Goal: Information Seeking & Learning: Learn about a topic

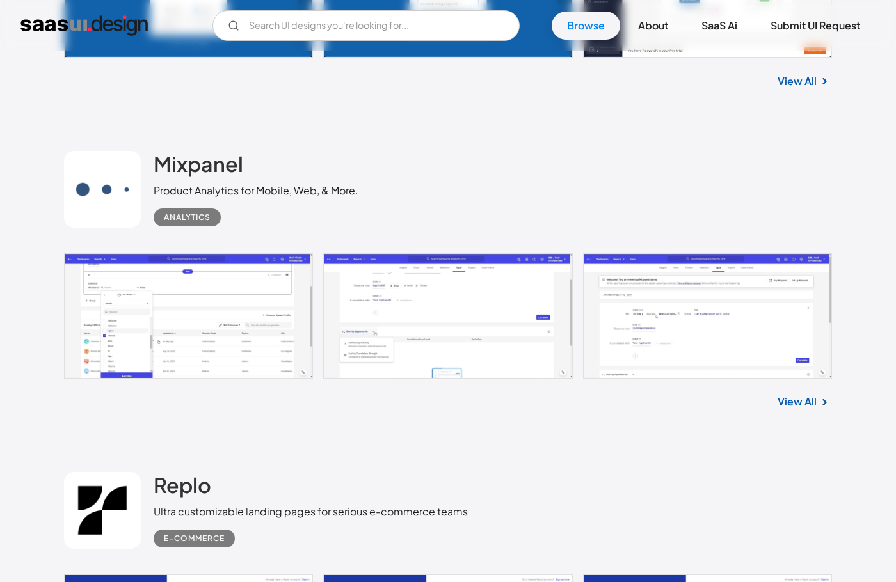
scroll to position [3936, 0]
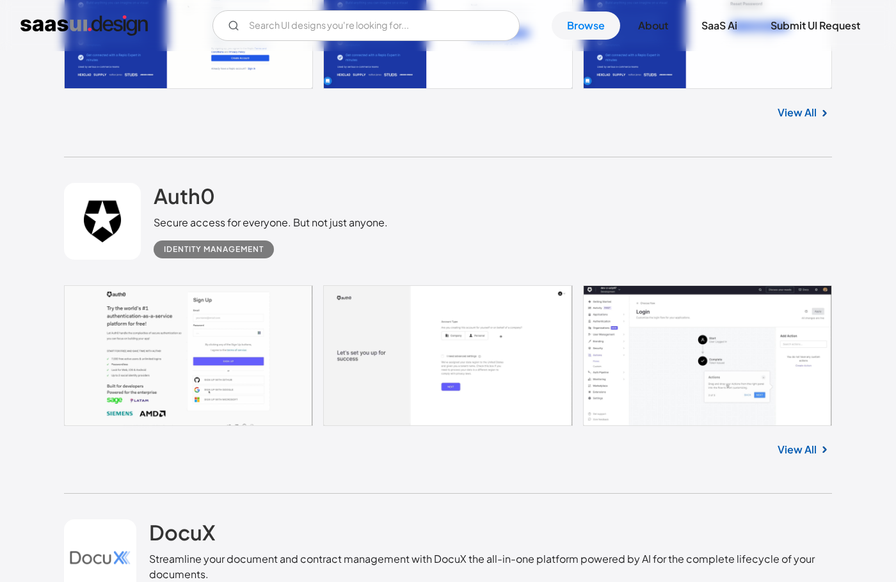
drag, startPoint x: 797, startPoint y: 455, endPoint x: 788, endPoint y: 455, distance: 9.0
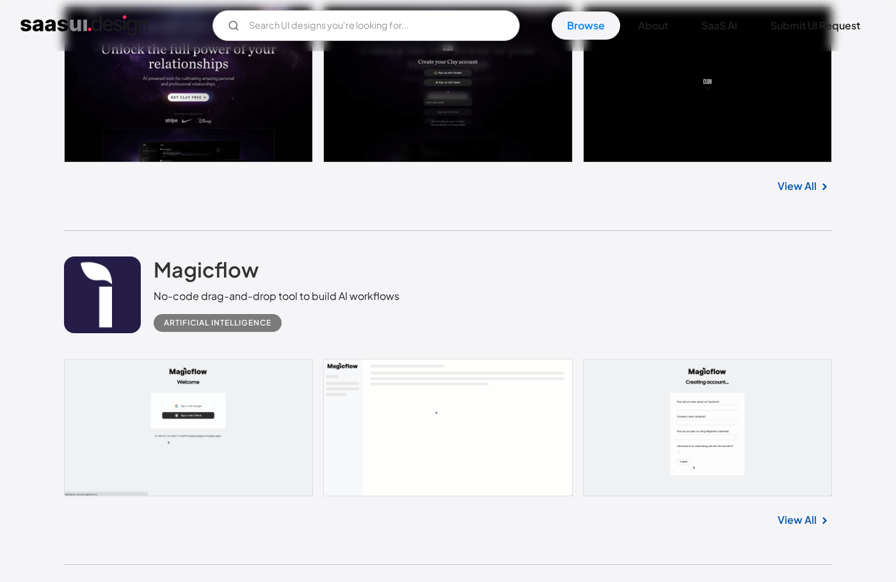
scroll to position [13682, 0]
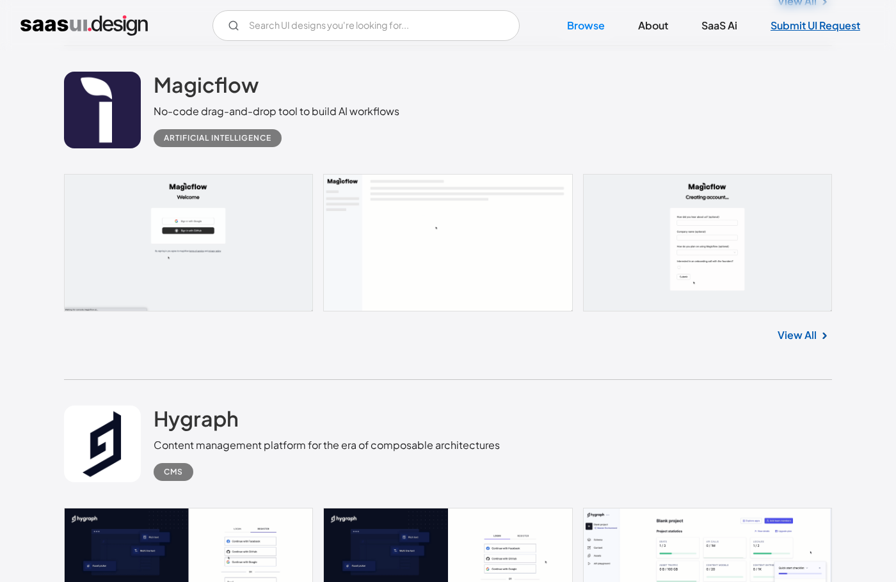
click at [815, 31] on link "Submit UI Request" at bounding box center [815, 26] width 120 height 28
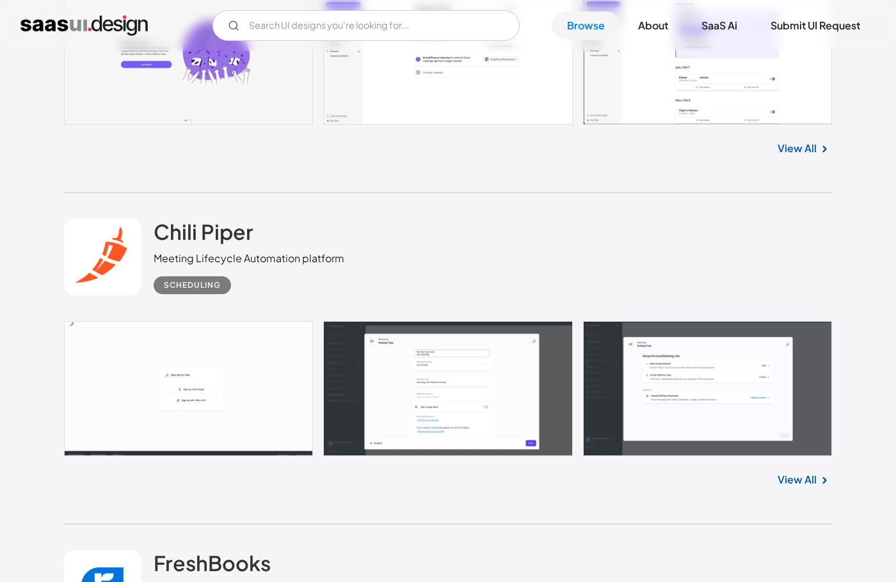
scroll to position [20157, 0]
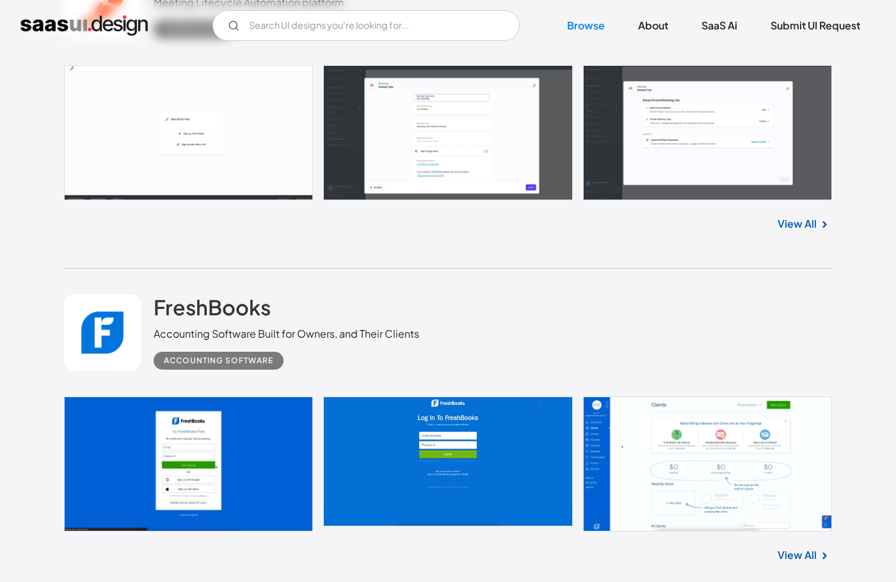
click at [676, 237] on div "View All" at bounding box center [448, 221] width 768 height 42
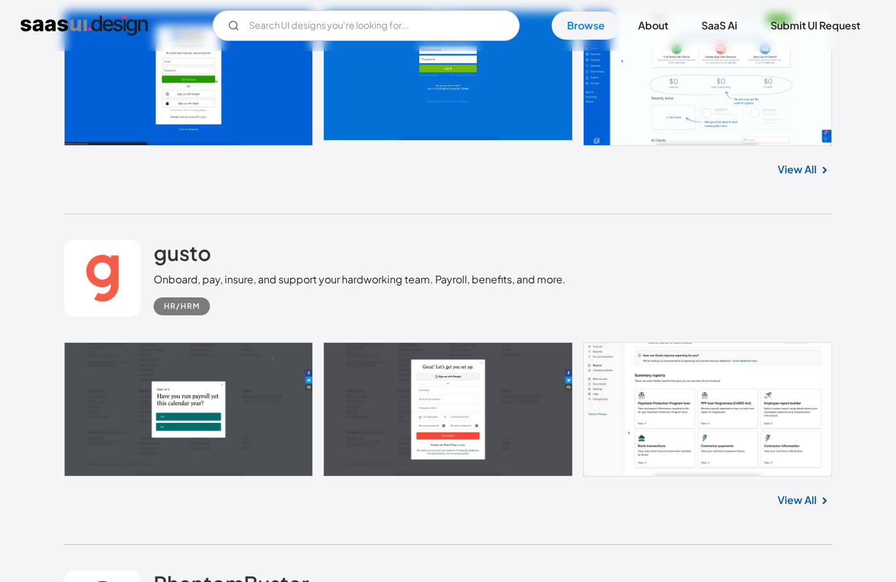
scroll to position [20775, 0]
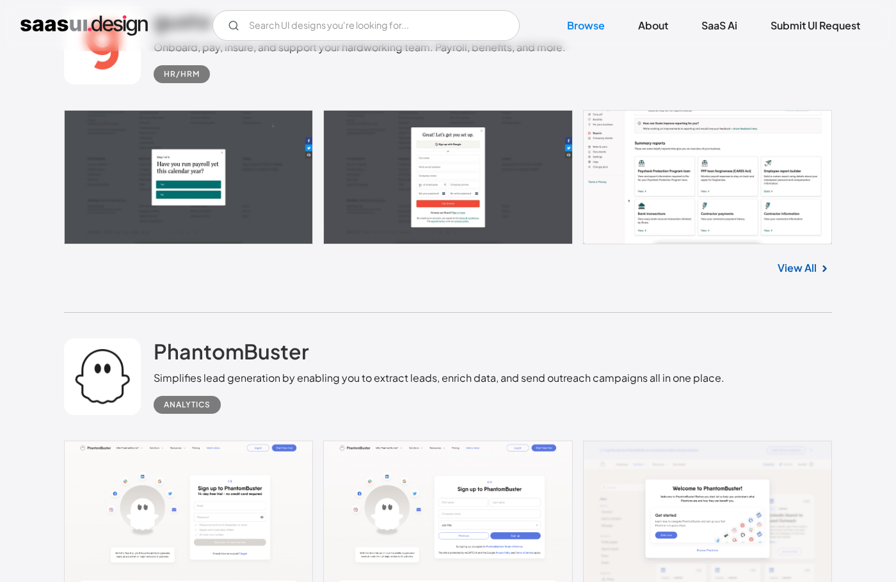
click at [735, 349] on div "PhantomBuster Simplifies lead generation by enabling you to extract leads, enri…" at bounding box center [448, 377] width 768 height 128
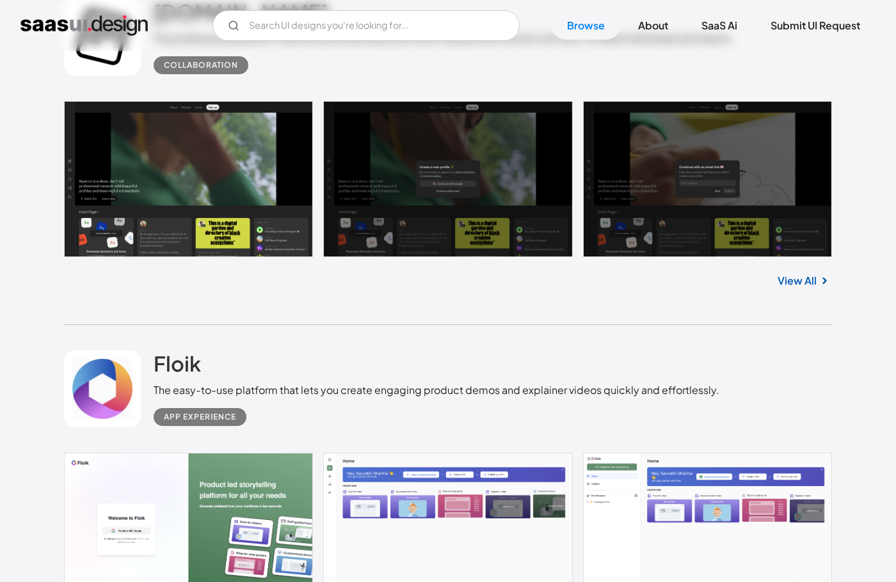
scroll to position [23631, 0]
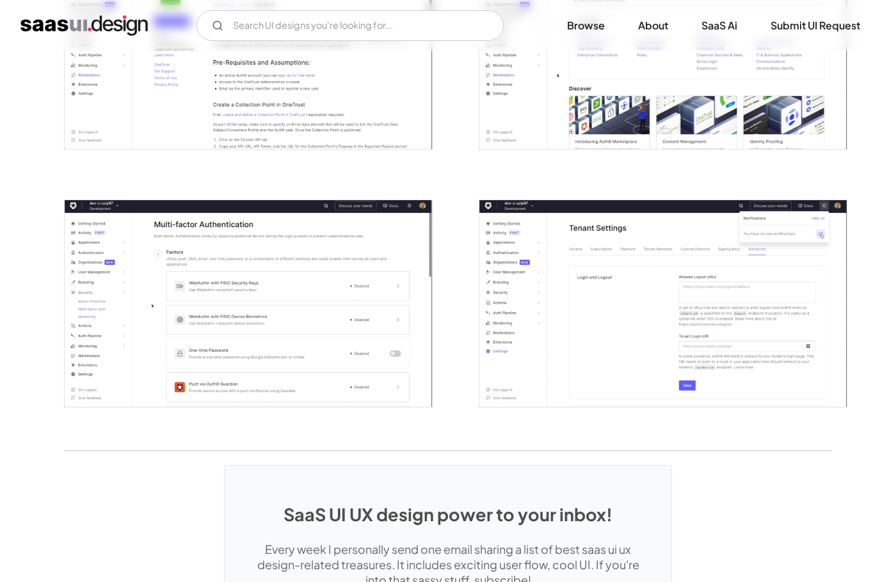
scroll to position [3220, 0]
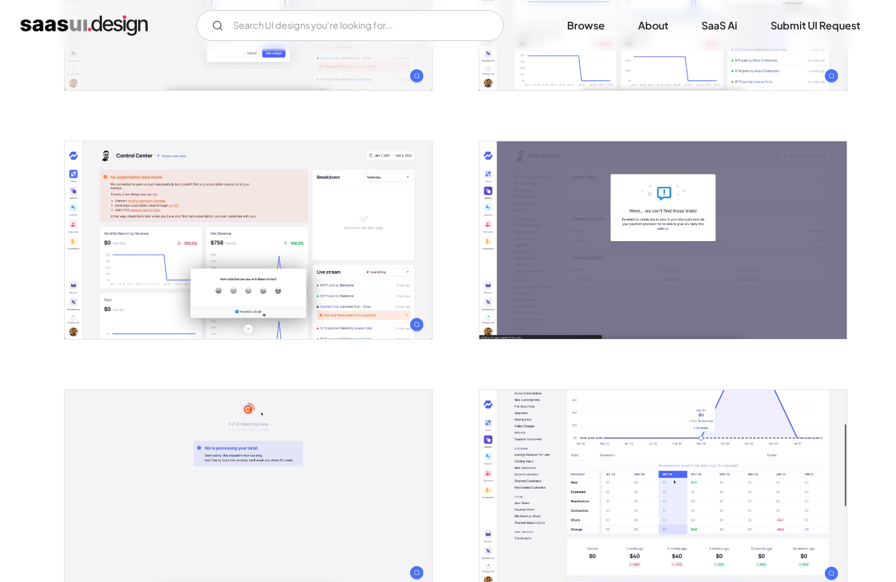
scroll to position [674, 0]
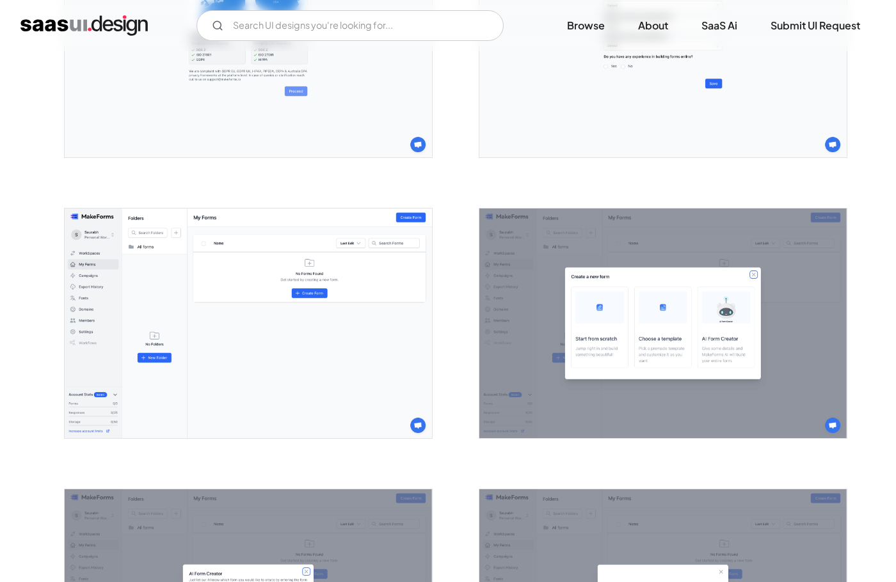
scroll to position [811, 0]
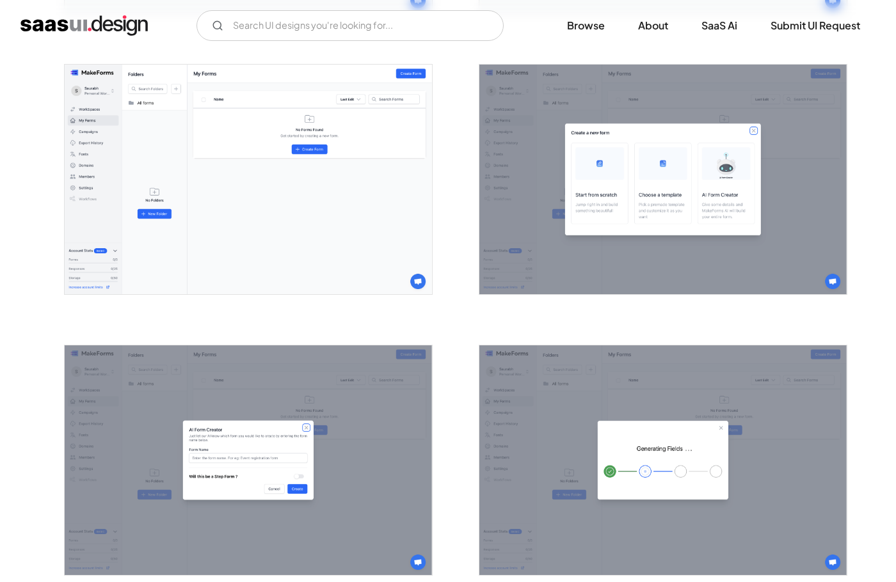
click at [465, 333] on div at bounding box center [655, 452] width 384 height 281
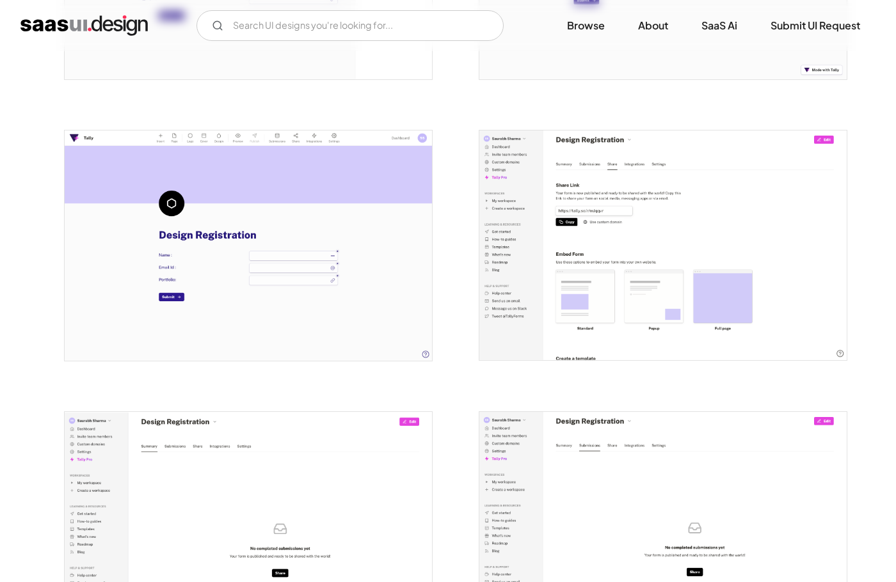
scroll to position [1446, 0]
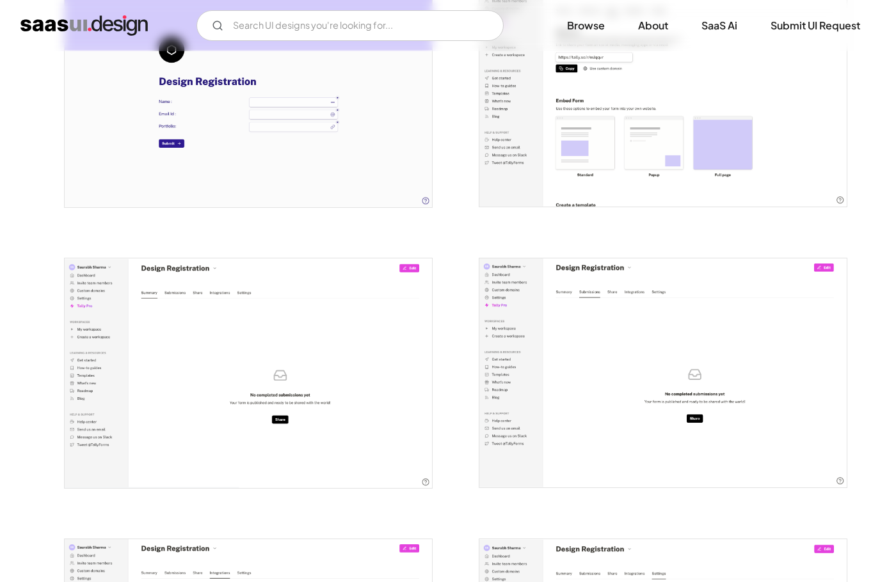
click at [461, 327] on div at bounding box center [448, 224] width 768 height 2809
click at [468, 267] on div at bounding box center [655, 365] width 384 height 281
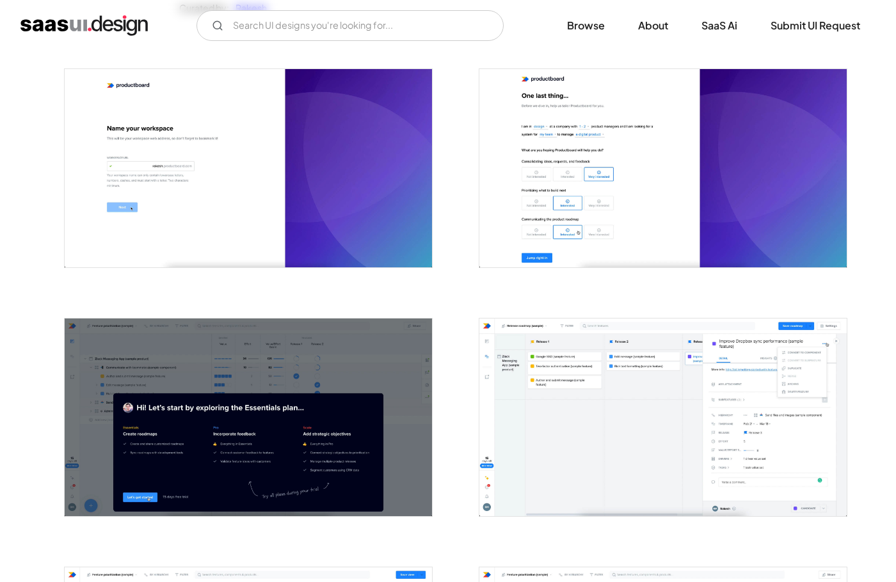
scroll to position [477, 0]
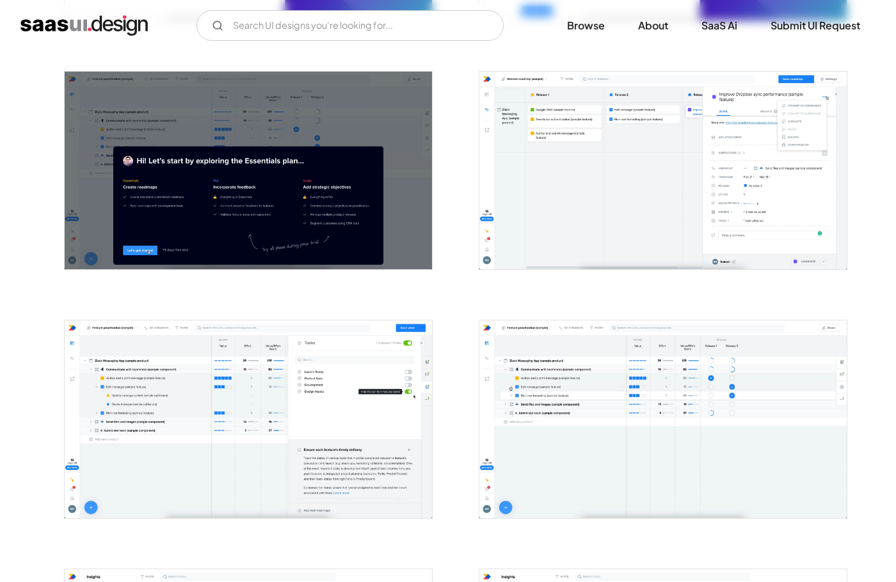
click at [464, 274] on div at bounding box center [655, 162] width 384 height 249
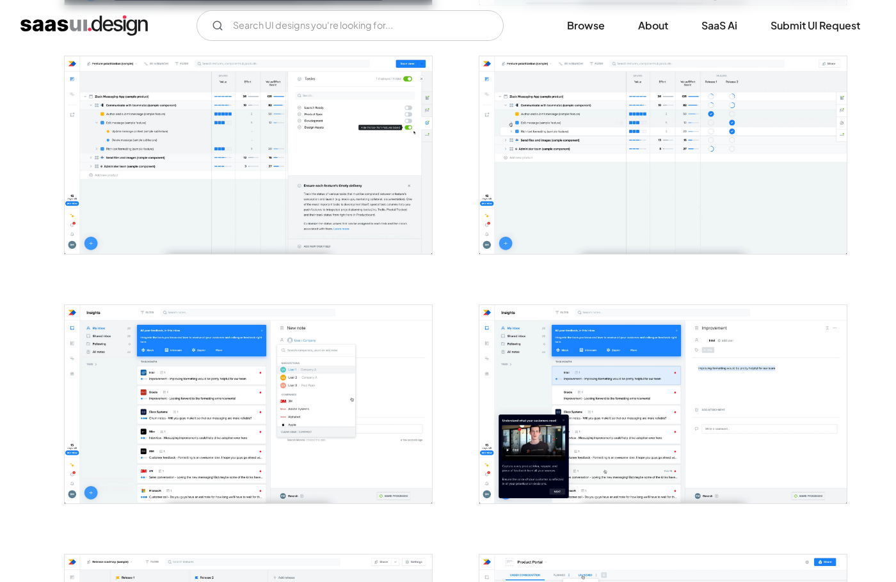
scroll to position [983, 0]
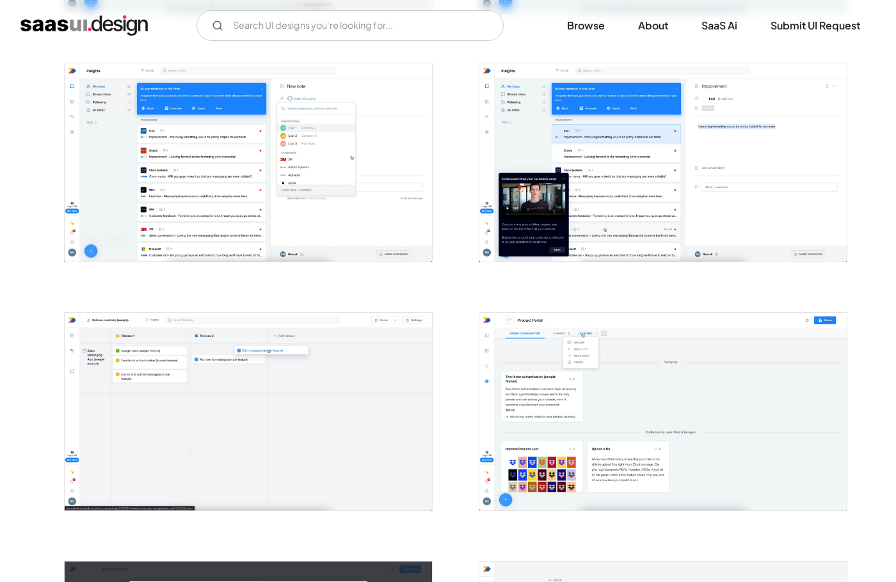
click at [463, 271] on div at bounding box center [655, 154] width 384 height 249
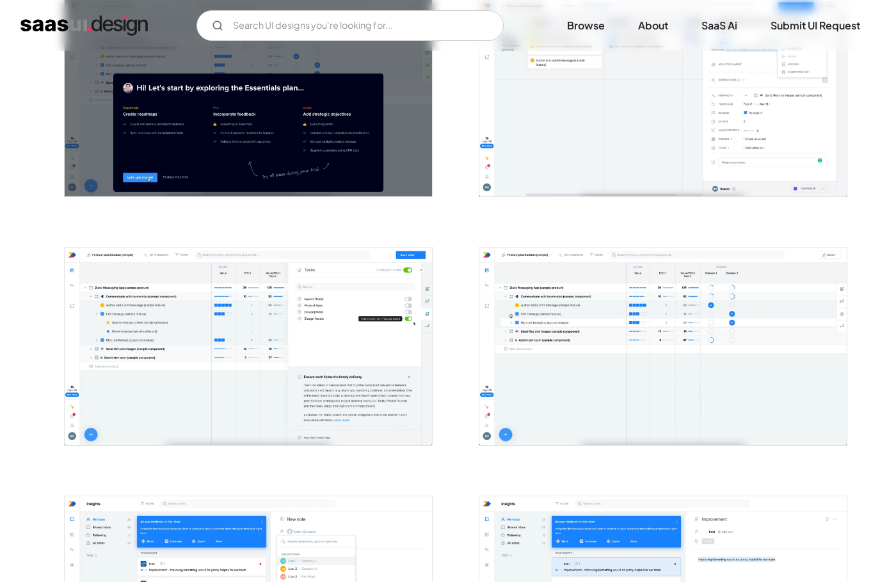
scroll to position [473, 0]
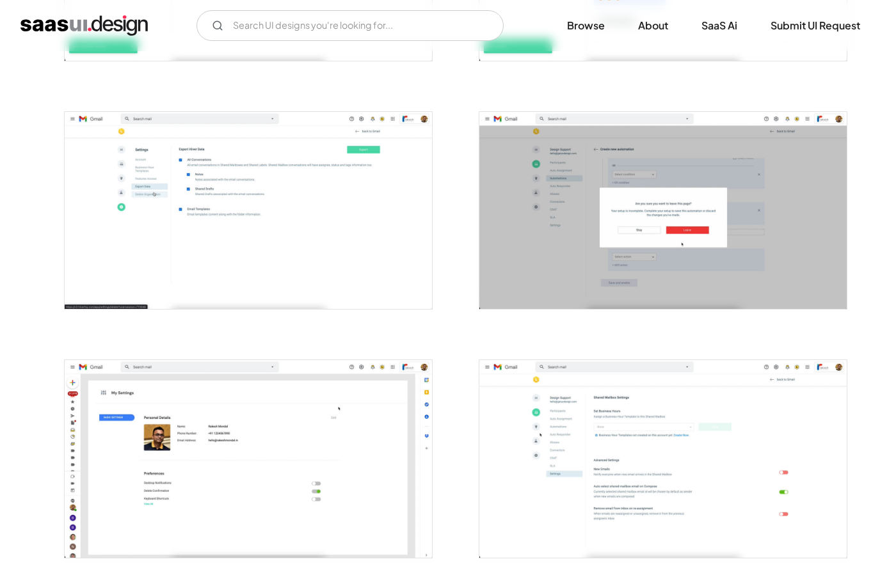
scroll to position [1969, 0]
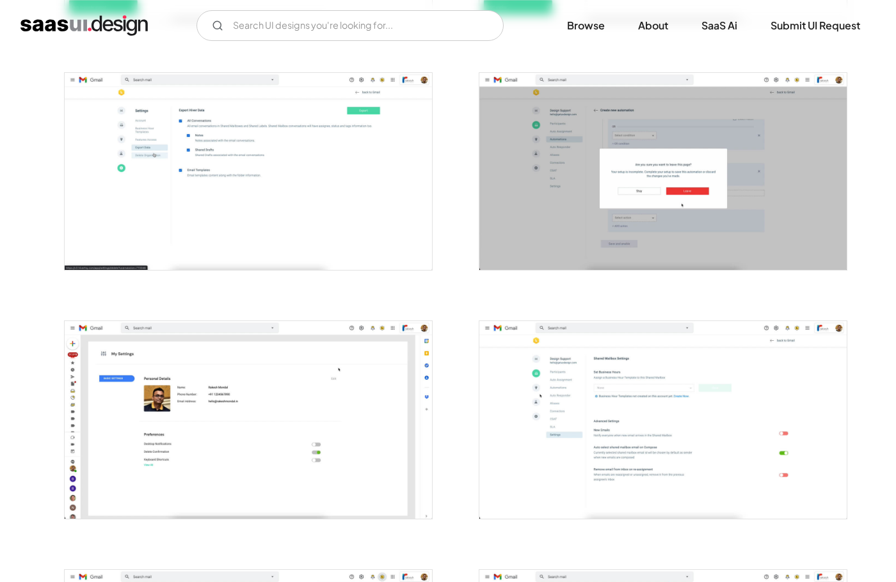
click at [464, 289] on div at bounding box center [655, 412] width 384 height 249
